Goal: Download file/media

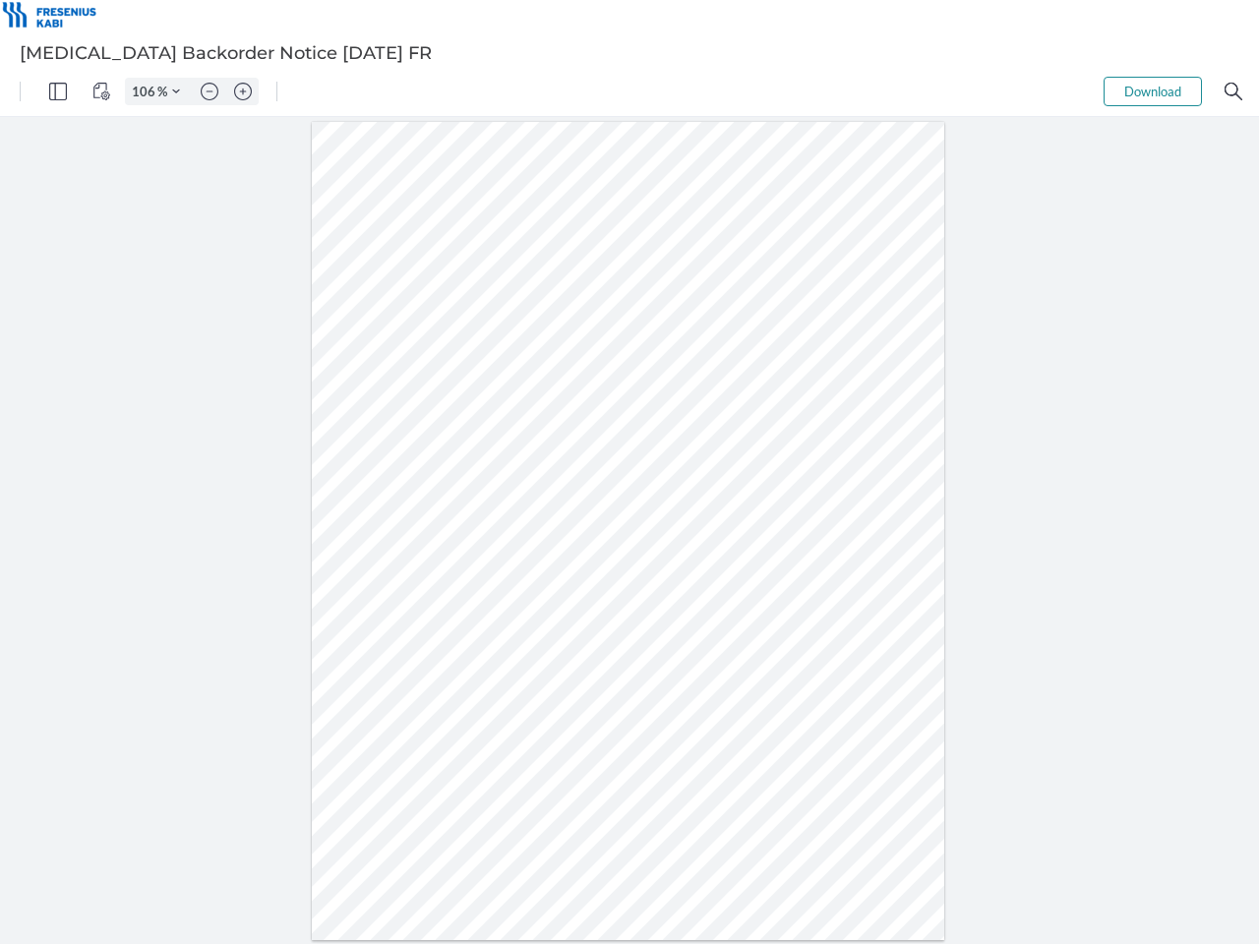
click at [58, 91] on img "Panel" at bounding box center [58, 92] width 18 height 18
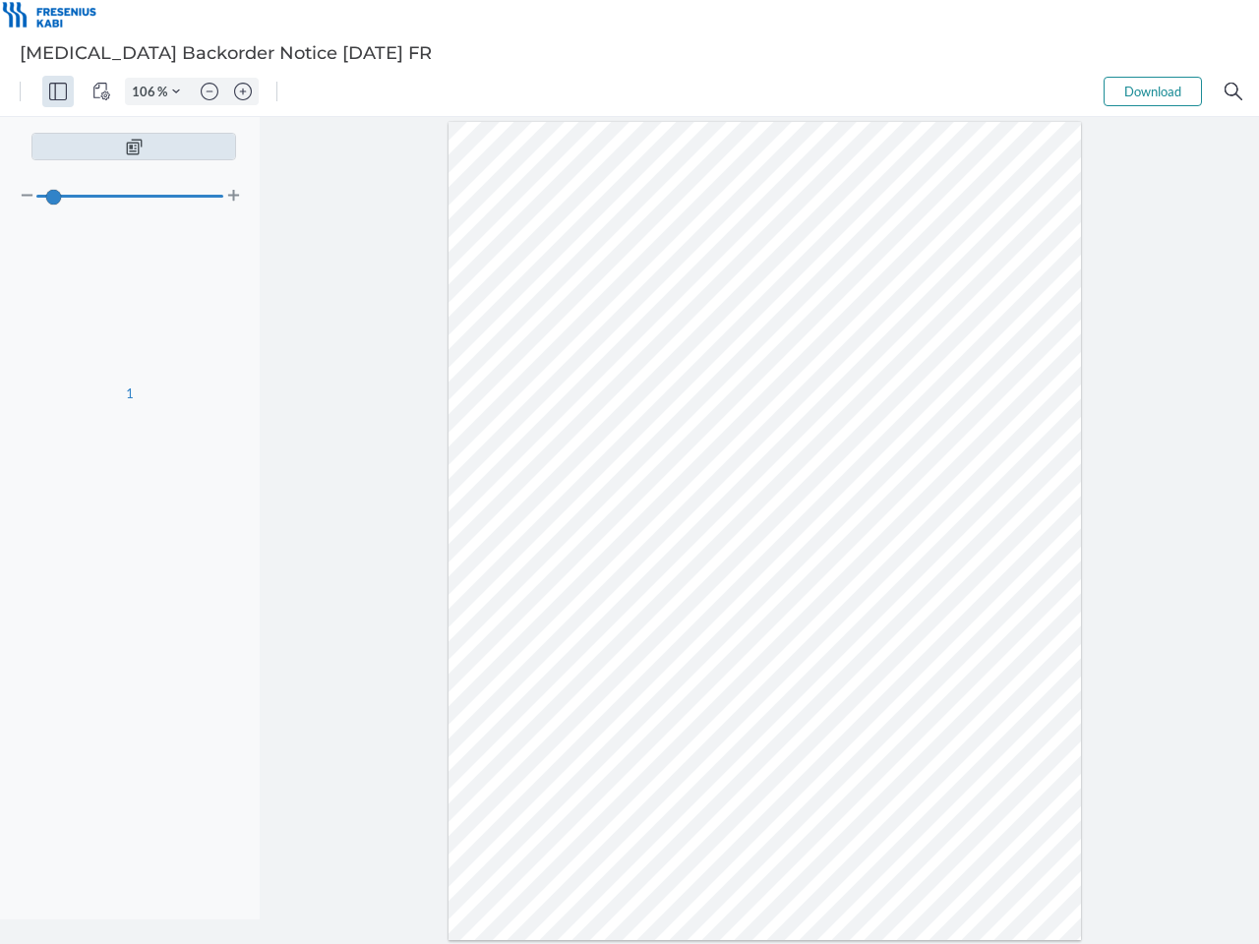
click at [101, 91] on img "View Controls" at bounding box center [101, 92] width 18 height 18
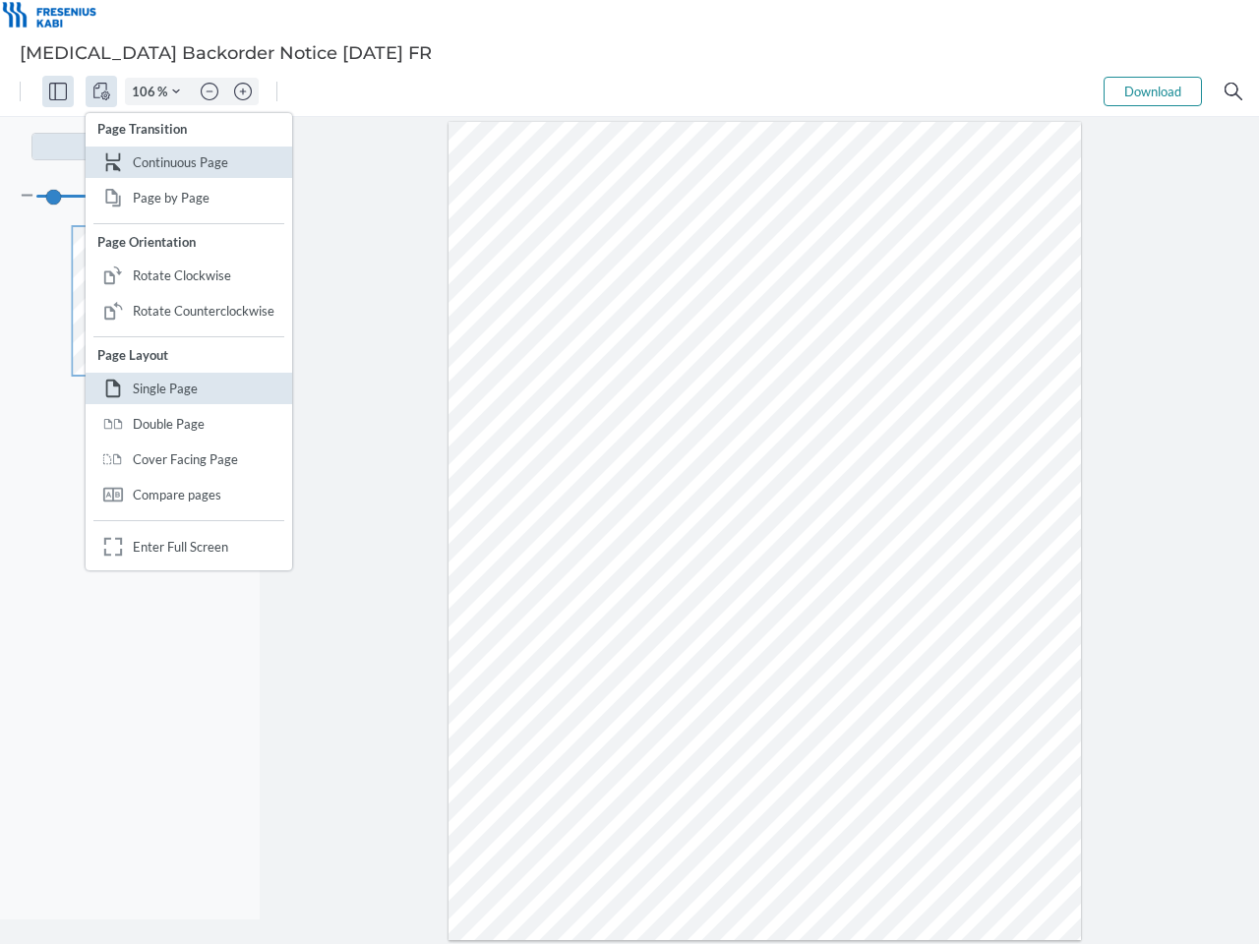
click at [147, 91] on input "106" at bounding box center [141, 92] width 31 height 18
click at [176, 91] on img "Zoom Controls" at bounding box center [176, 92] width 8 height 8
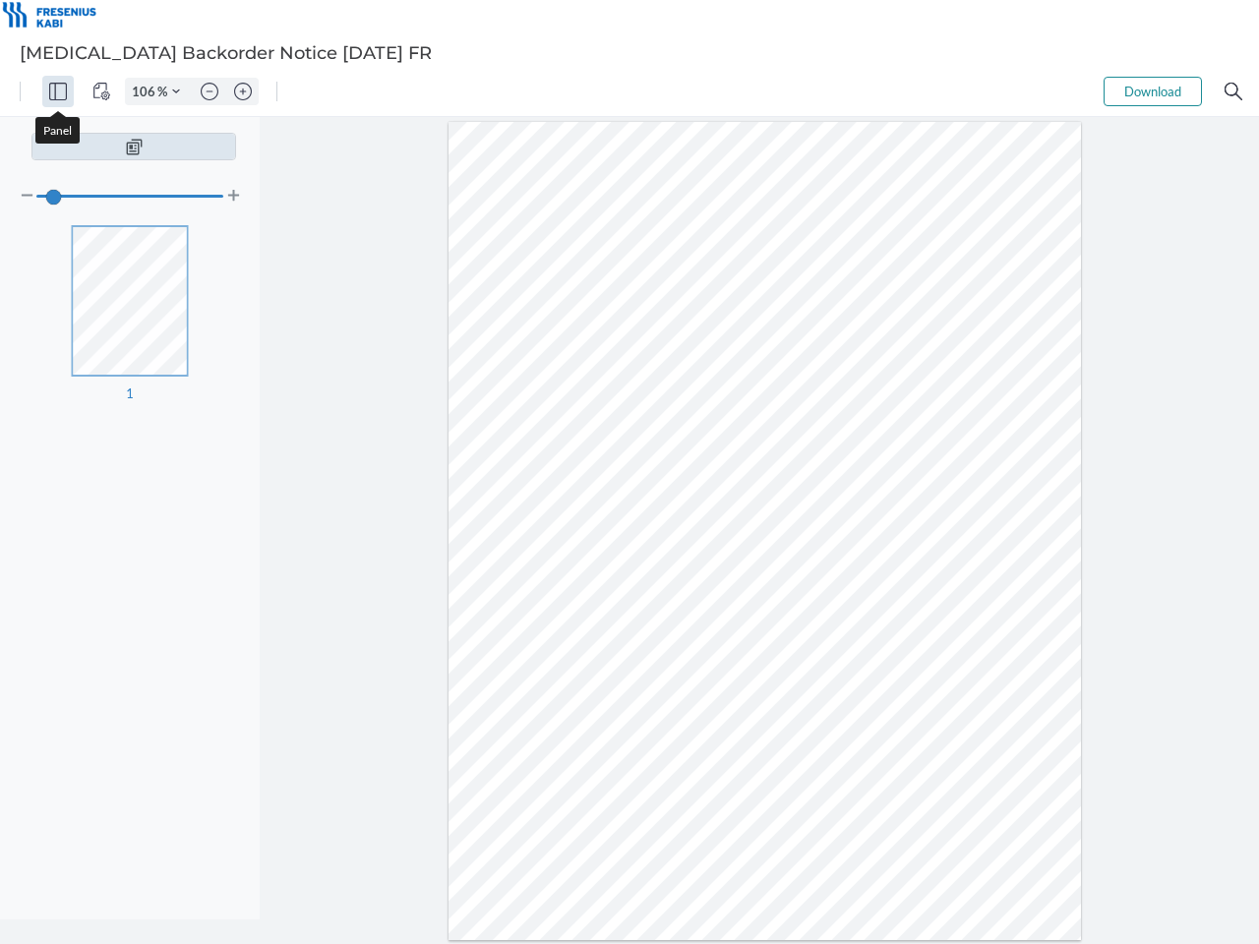
click at [210, 91] on img "Zoom out" at bounding box center [210, 92] width 18 height 18
click at [243, 91] on img "Zoom in" at bounding box center [243, 92] width 18 height 18
type input "106"
click at [1153, 91] on button "Download" at bounding box center [1153, 92] width 98 height 30
click at [1234, 91] on img "Search" at bounding box center [1234, 92] width 18 height 18
